Goal: Task Accomplishment & Management: Manage account settings

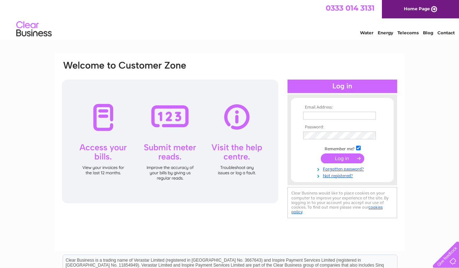
type input "[EMAIL_ADDRESS][DOMAIN_NAME]"
click at [344, 158] on input "submit" at bounding box center [341, 158] width 43 height 10
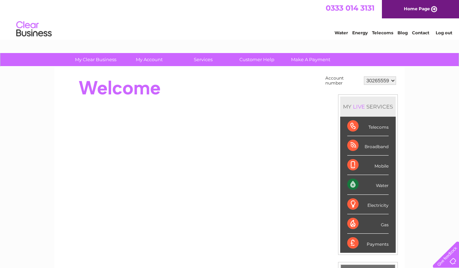
scroll to position [71, 0]
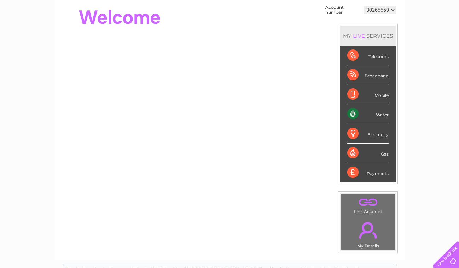
click at [354, 111] on div "Water" at bounding box center [367, 113] width 41 height 19
click at [353, 113] on div "Water" at bounding box center [367, 113] width 41 height 19
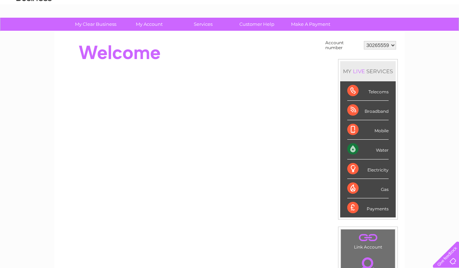
scroll to position [0, 0]
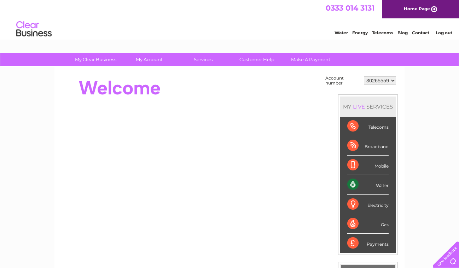
click at [339, 33] on link "Water" at bounding box center [340, 32] width 13 height 5
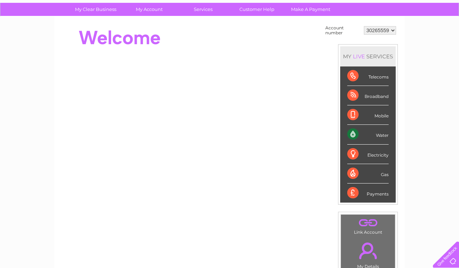
scroll to position [47, 0]
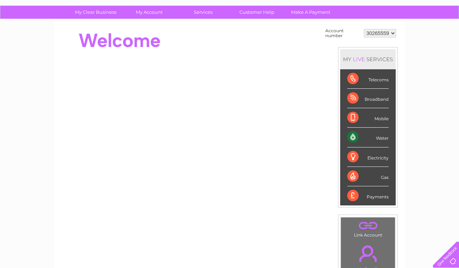
click at [379, 136] on div "Water" at bounding box center [367, 137] width 41 height 19
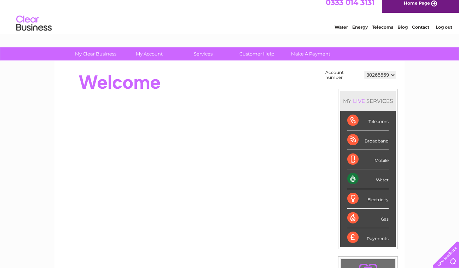
scroll to position [0, 0]
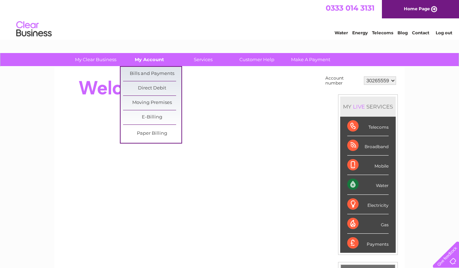
click at [142, 60] on link "My Account" at bounding box center [149, 59] width 58 height 13
click at [144, 72] on link "Bills and Payments" at bounding box center [152, 74] width 58 height 14
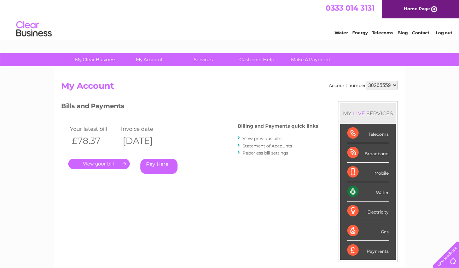
click at [92, 163] on link "." at bounding box center [98, 164] width 61 height 10
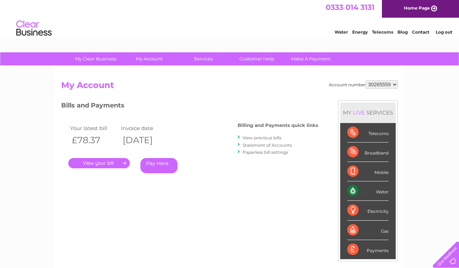
scroll to position [71, 0]
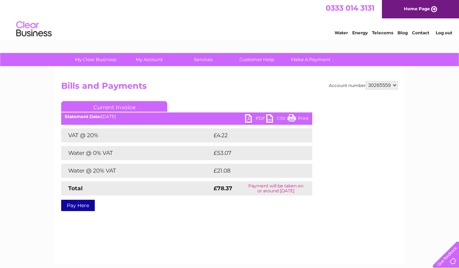
click at [255, 120] on link "PDF" at bounding box center [255, 119] width 21 height 10
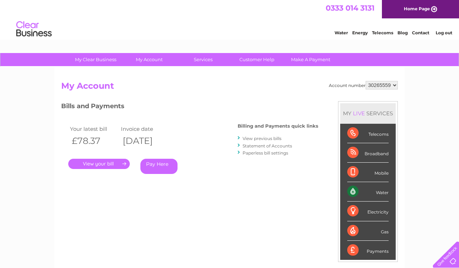
click at [266, 138] on link "View previous bills" at bounding box center [261, 138] width 39 height 5
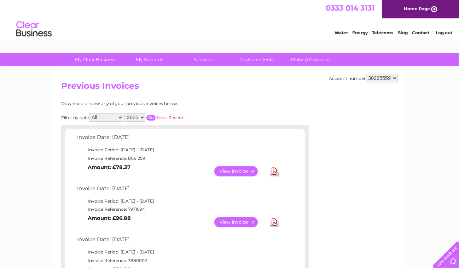
click at [232, 221] on link "View" at bounding box center [240, 222] width 52 height 10
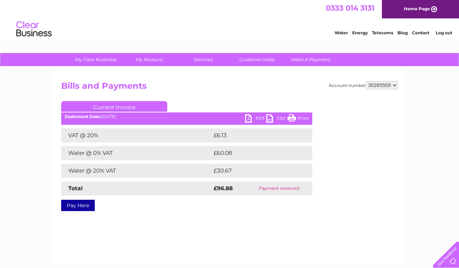
click at [257, 120] on link "PDF" at bounding box center [255, 119] width 21 height 10
